Goal: Download file/media

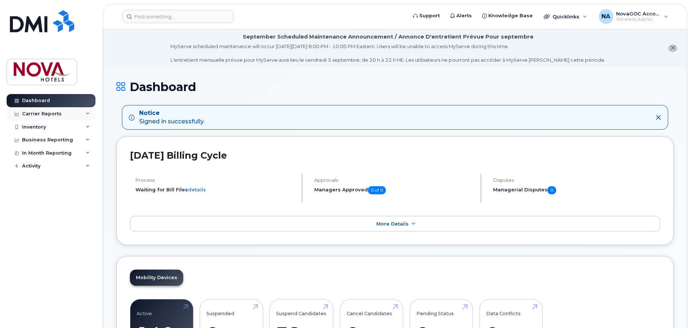
click at [29, 116] on div "Carrier Reports" at bounding box center [42, 114] width 40 height 6
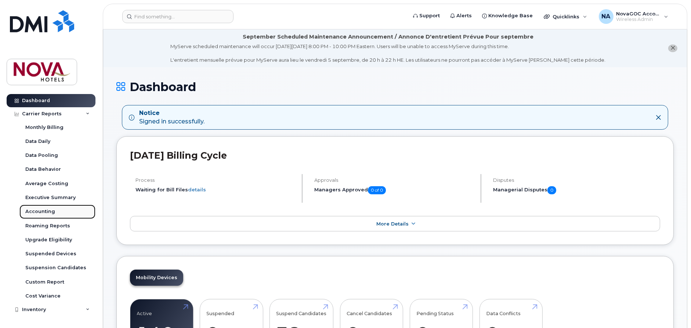
click at [34, 209] on div "Accounting" at bounding box center [40, 211] width 30 height 7
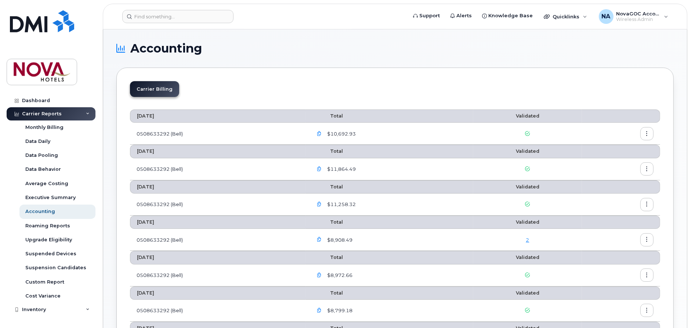
click at [646, 133] on icon "button" at bounding box center [647, 133] width 5 height 5
click at [617, 162] on span "Download" at bounding box center [614, 163] width 29 height 7
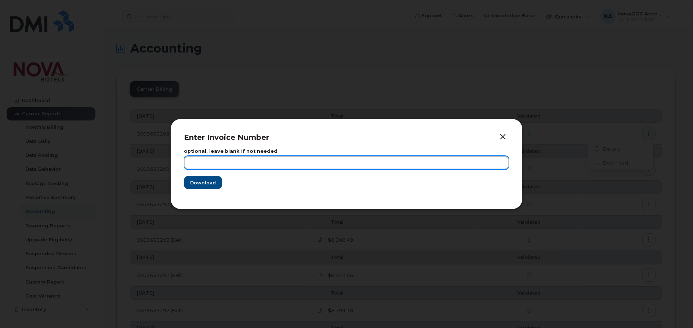
click at [212, 164] on input "text" at bounding box center [346, 162] width 325 height 13
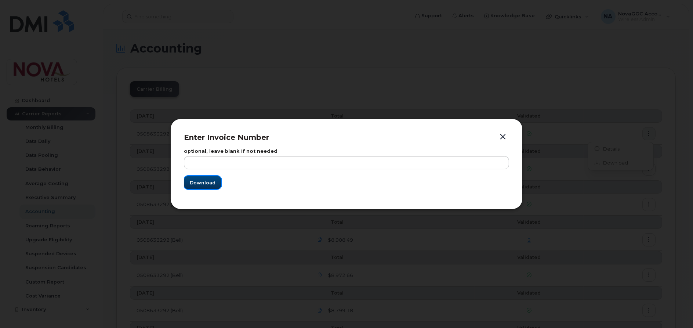
click at [200, 184] on span "Download" at bounding box center [203, 182] width 26 height 7
